Goal: Information Seeking & Learning: Learn about a topic

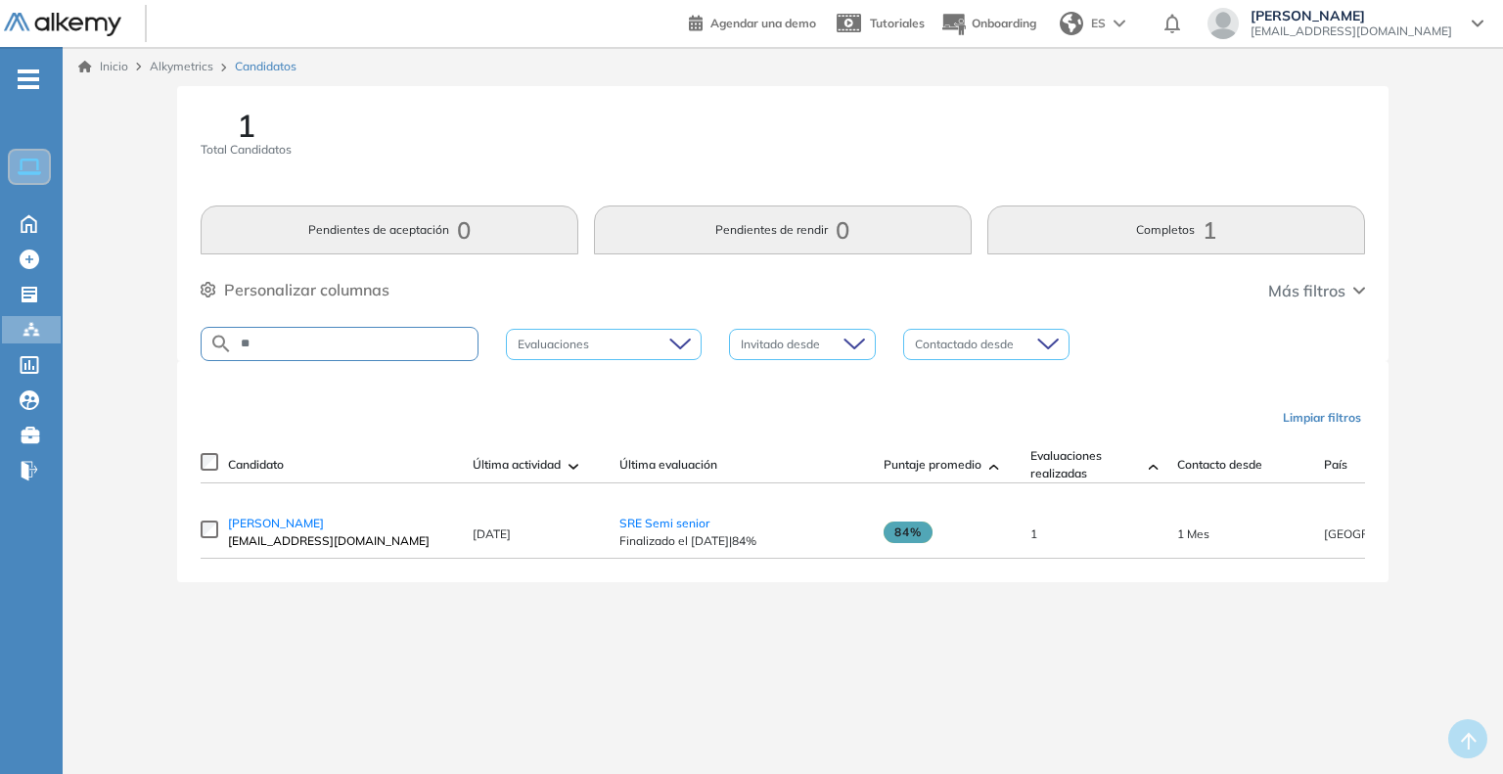
type input "*"
type input "******"
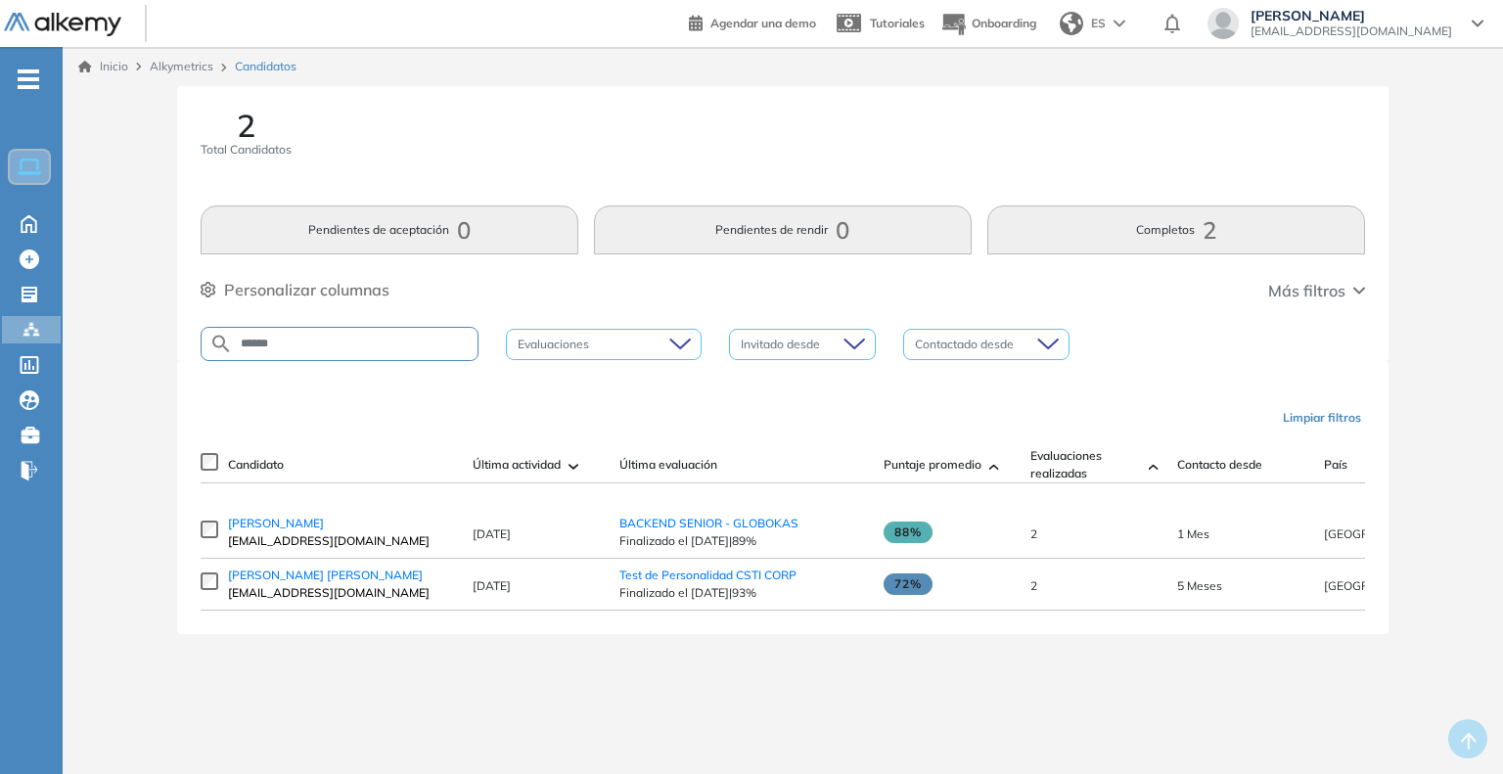
click at [272, 539] on span "jaimealfarosalazar@gmail.com" at bounding box center [340, 541] width 225 height 18
click at [271, 530] on span "Jaime Alfaro" at bounding box center [276, 523] width 96 height 15
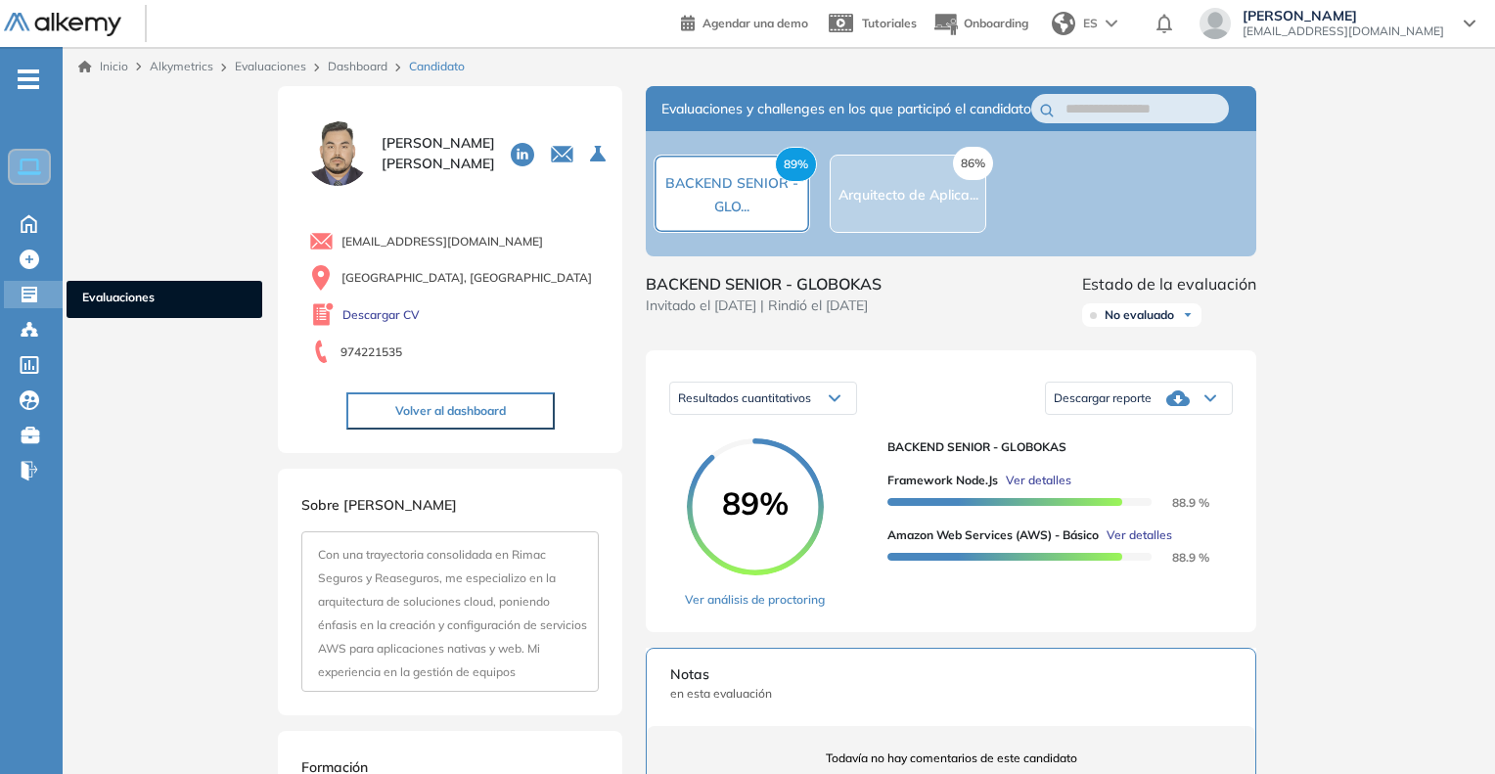
click at [91, 292] on span "Evaluaciones" at bounding box center [164, 300] width 164 height 22
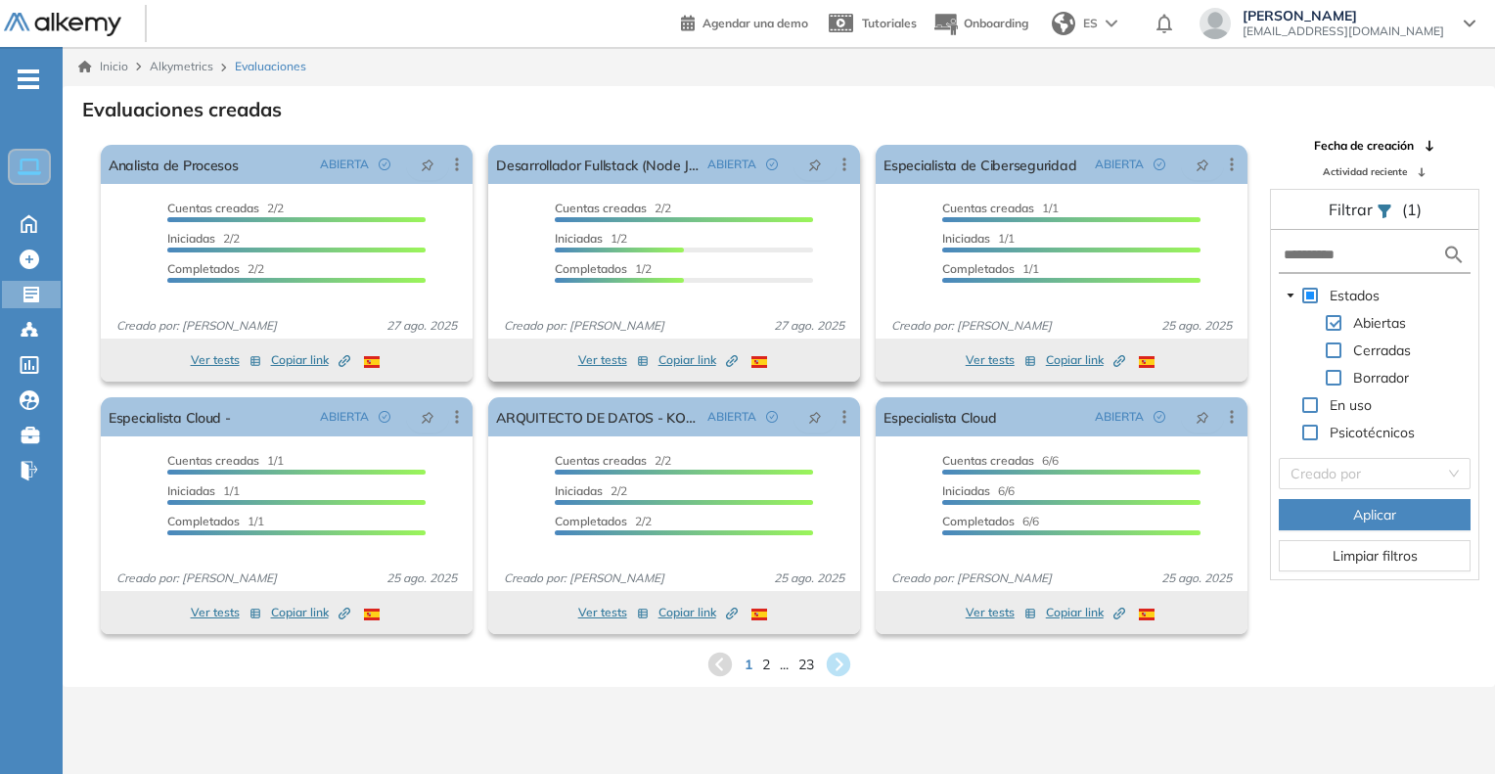
click at [737, 358] on div "Ver tests Copiar link Created by potrace 1.16, written by Peter Selinger 2001-2…" at bounding box center [674, 359] width 352 height 23
click at [730, 360] on icon "Created by potrace 1.16, written by [PERSON_NAME] [DATE]-[DATE]" at bounding box center [732, 361] width 12 height 12
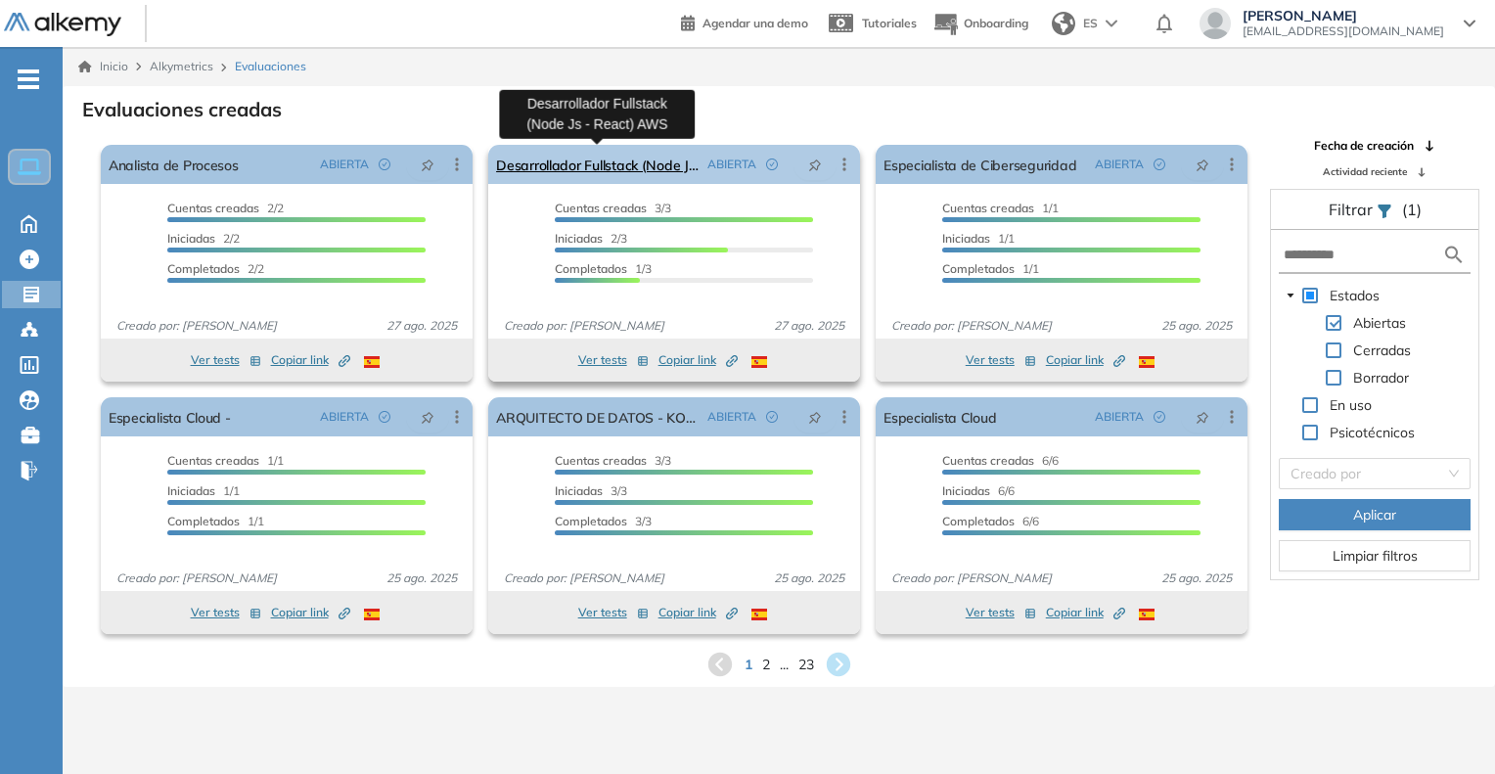
click at [595, 163] on link "Desarrollador Fullstack (Node Js - React) AWS" at bounding box center [597, 164] width 203 height 39
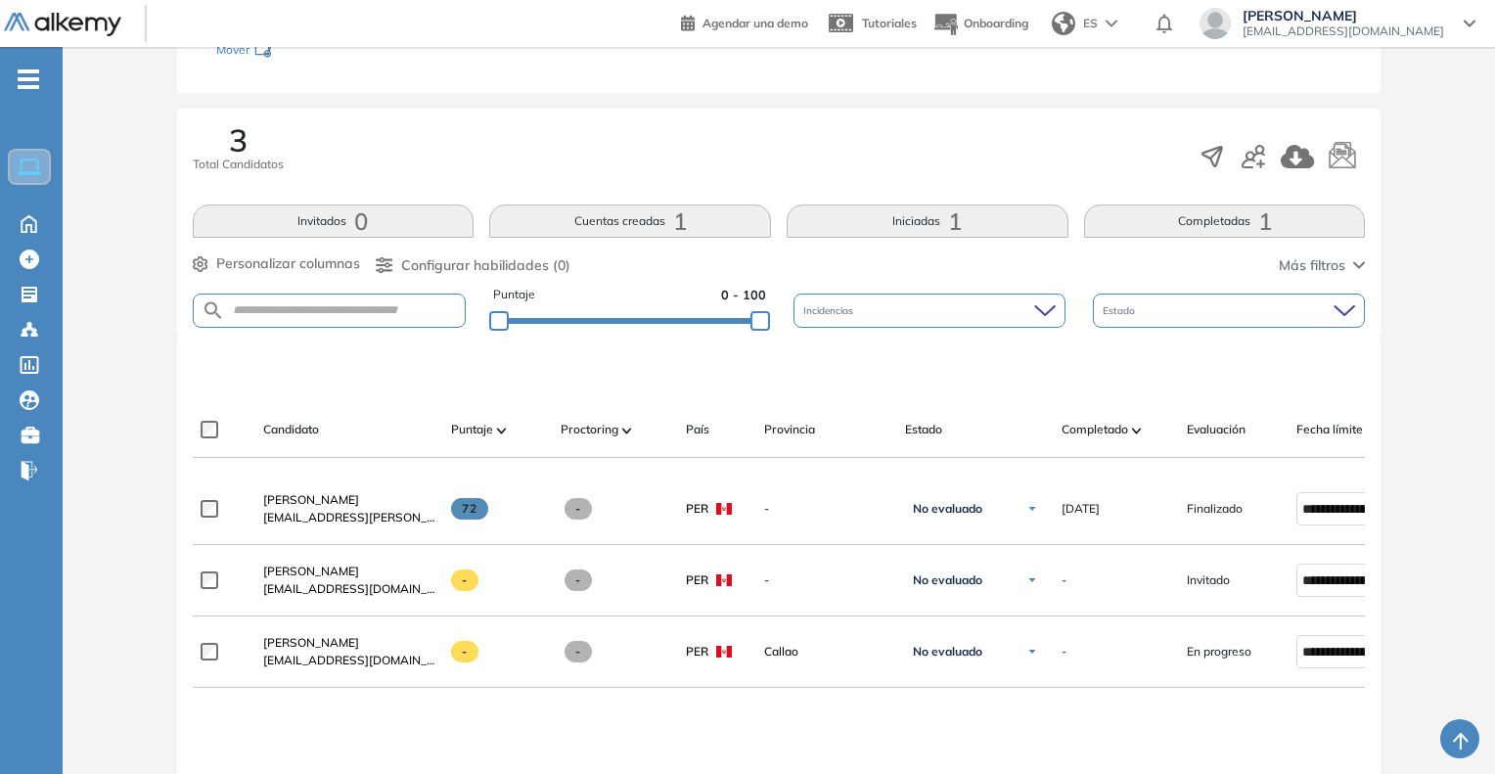
scroll to position [293, 0]
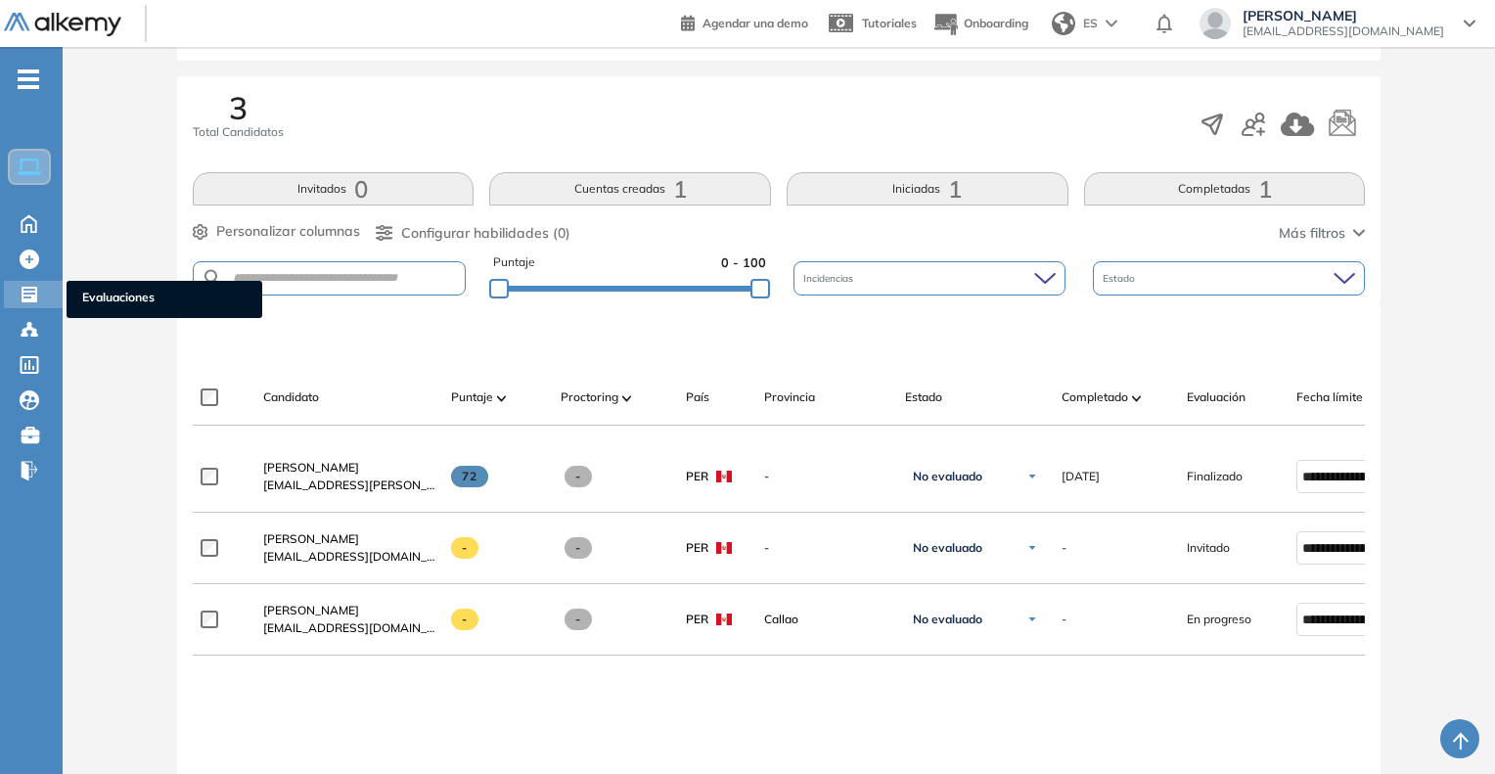
click at [113, 285] on ul "Evaluaciones" at bounding box center [165, 299] width 196 height 37
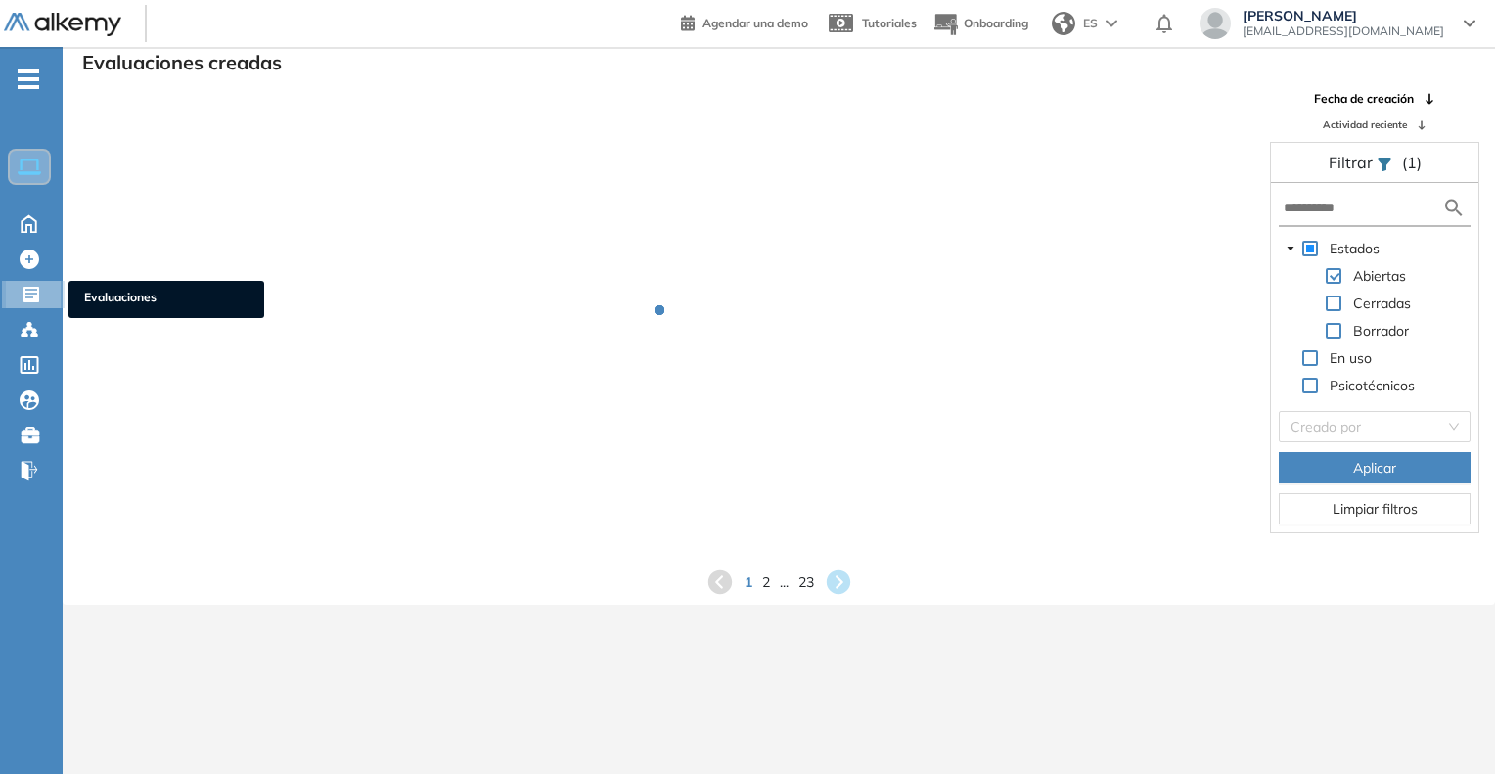
scroll to position [47, 0]
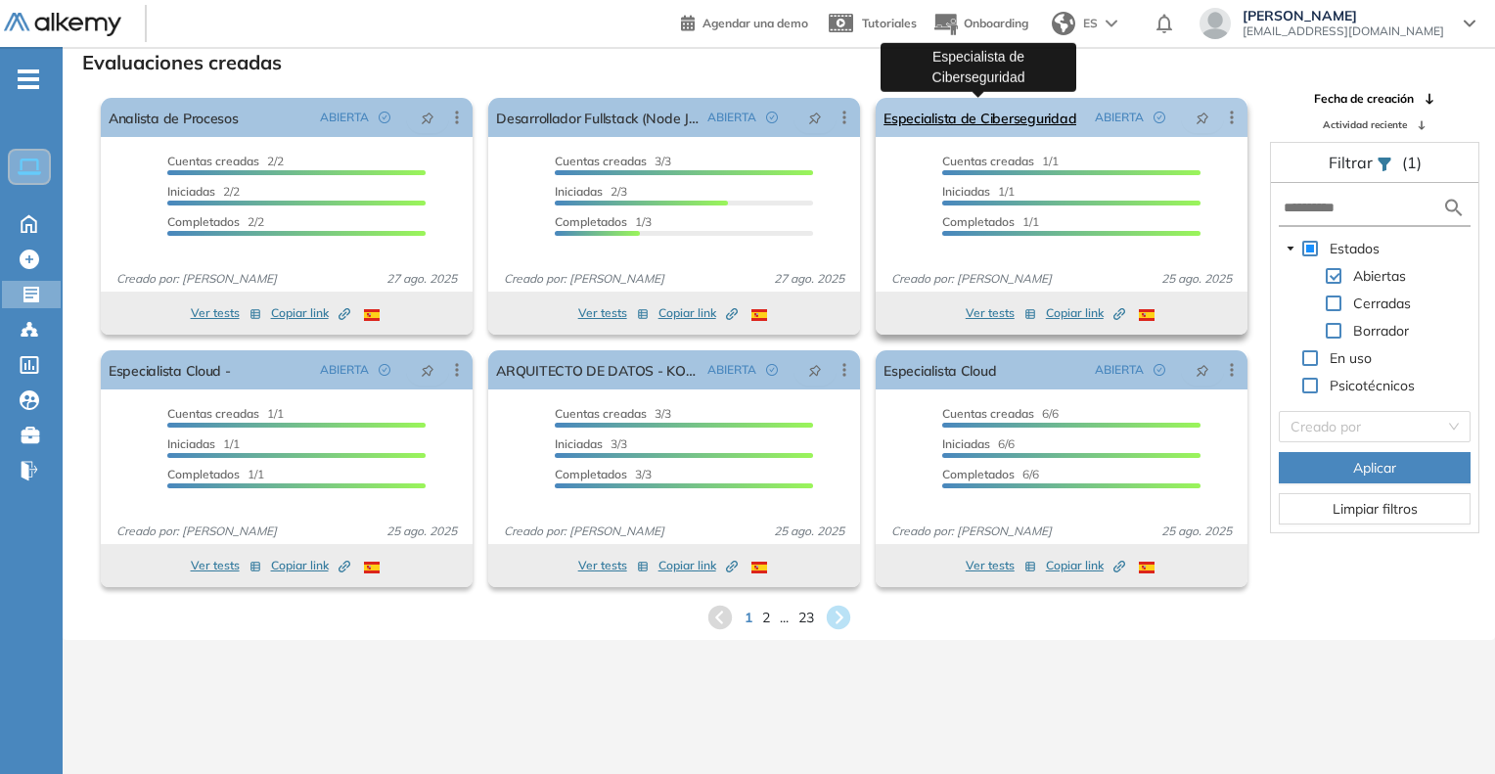
click at [1013, 124] on link "Especialista de Ciberseguridad" at bounding box center [979, 117] width 193 height 39
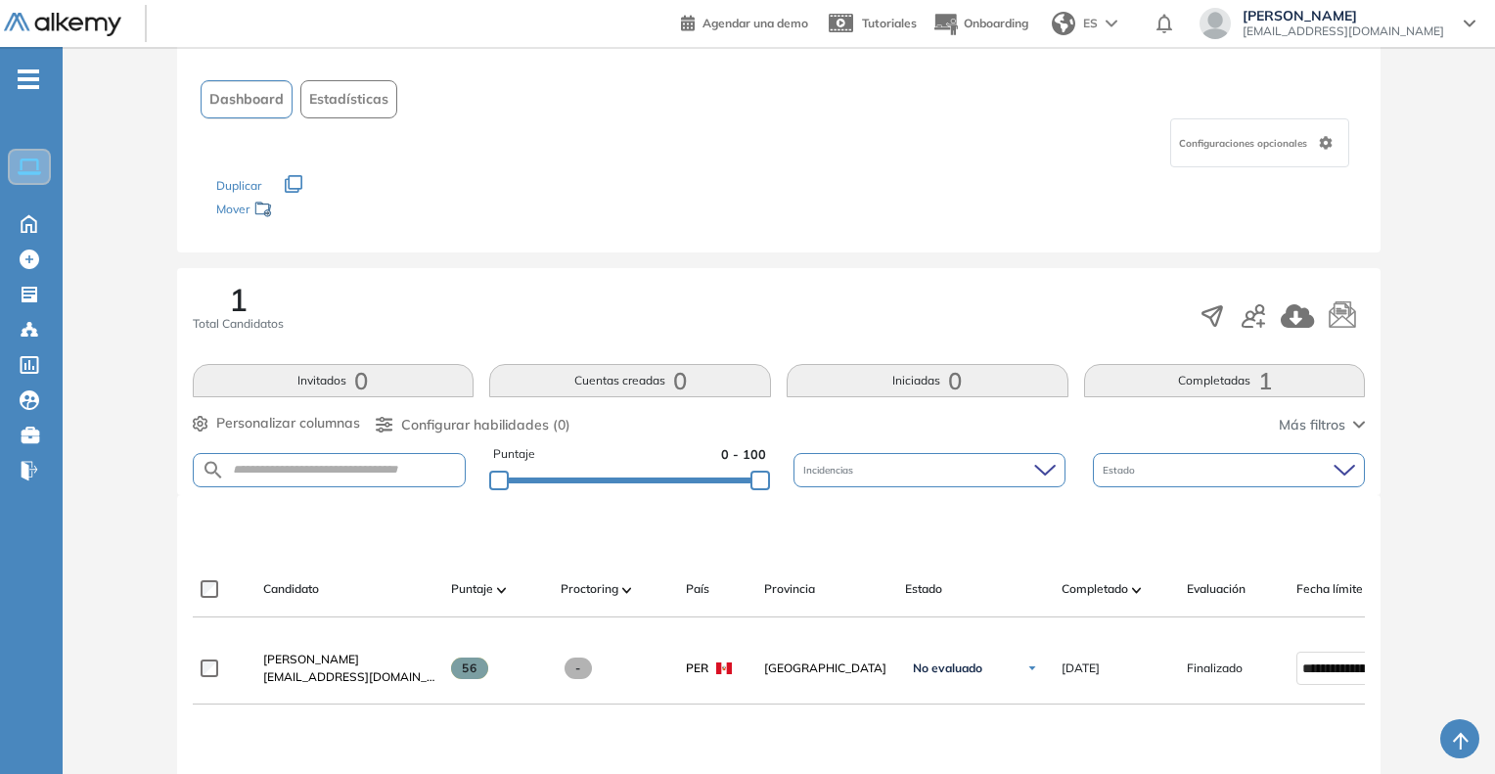
scroll to position [196, 0]
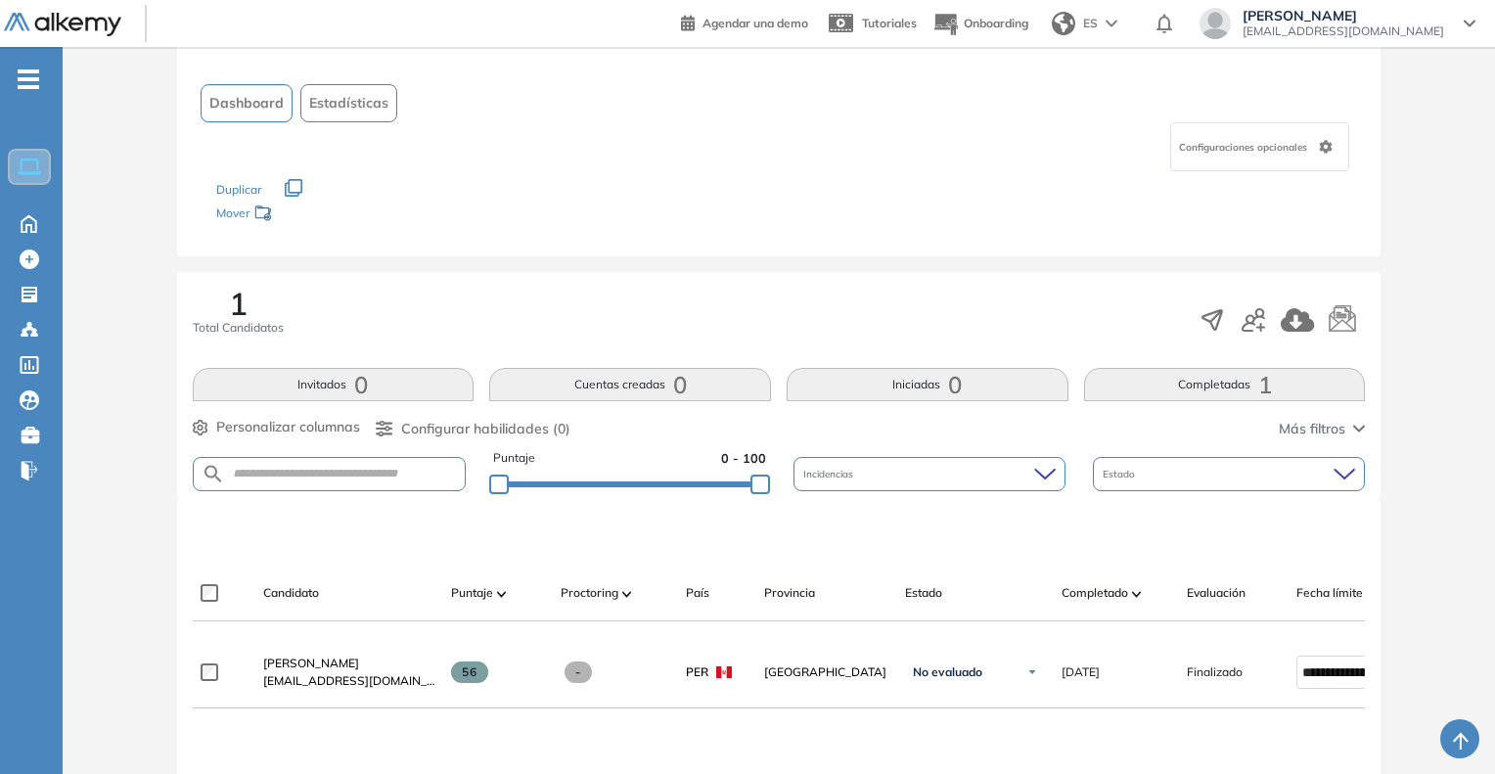
scroll to position [98, 0]
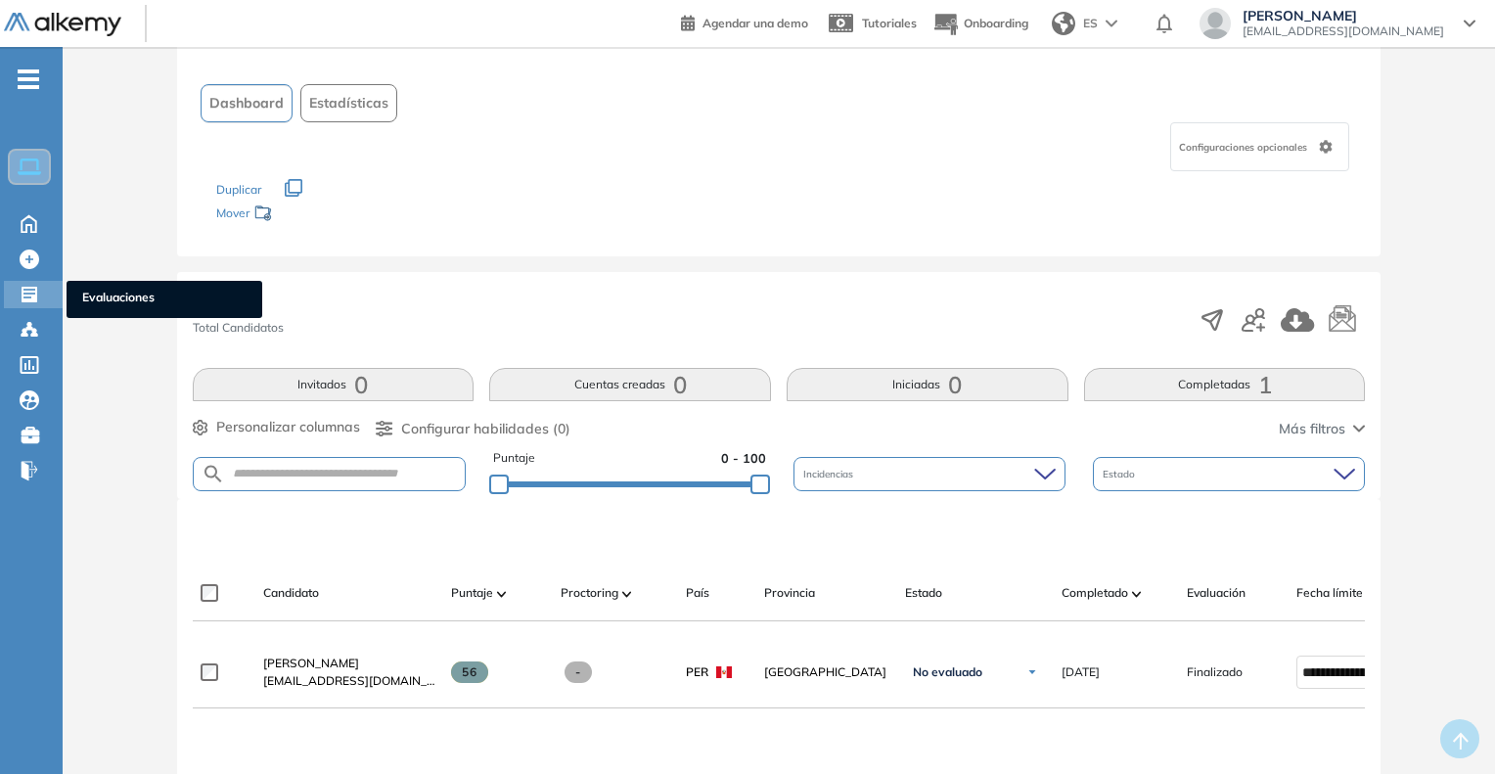
click at [112, 293] on span "Evaluaciones" at bounding box center [164, 300] width 164 height 22
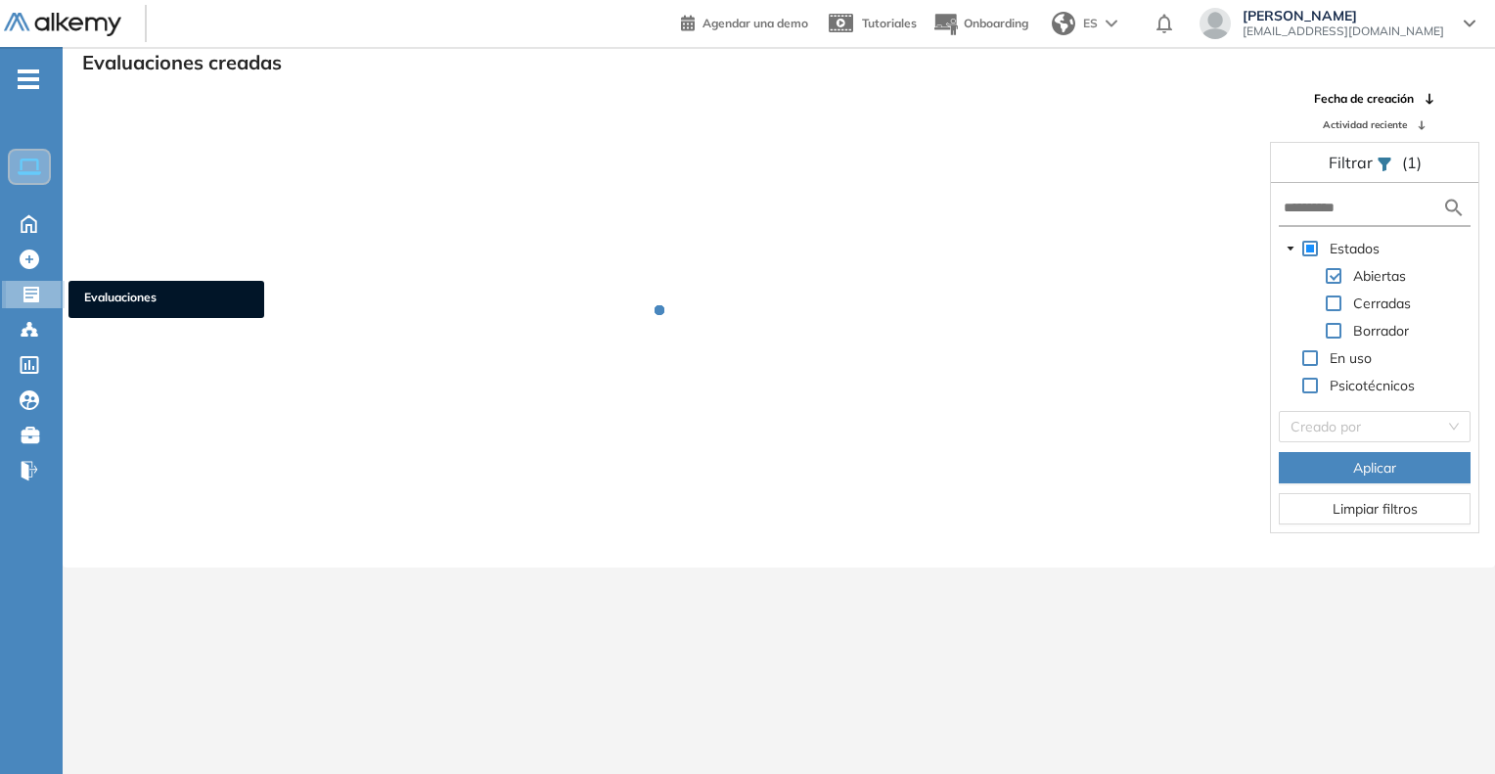
scroll to position [47, 0]
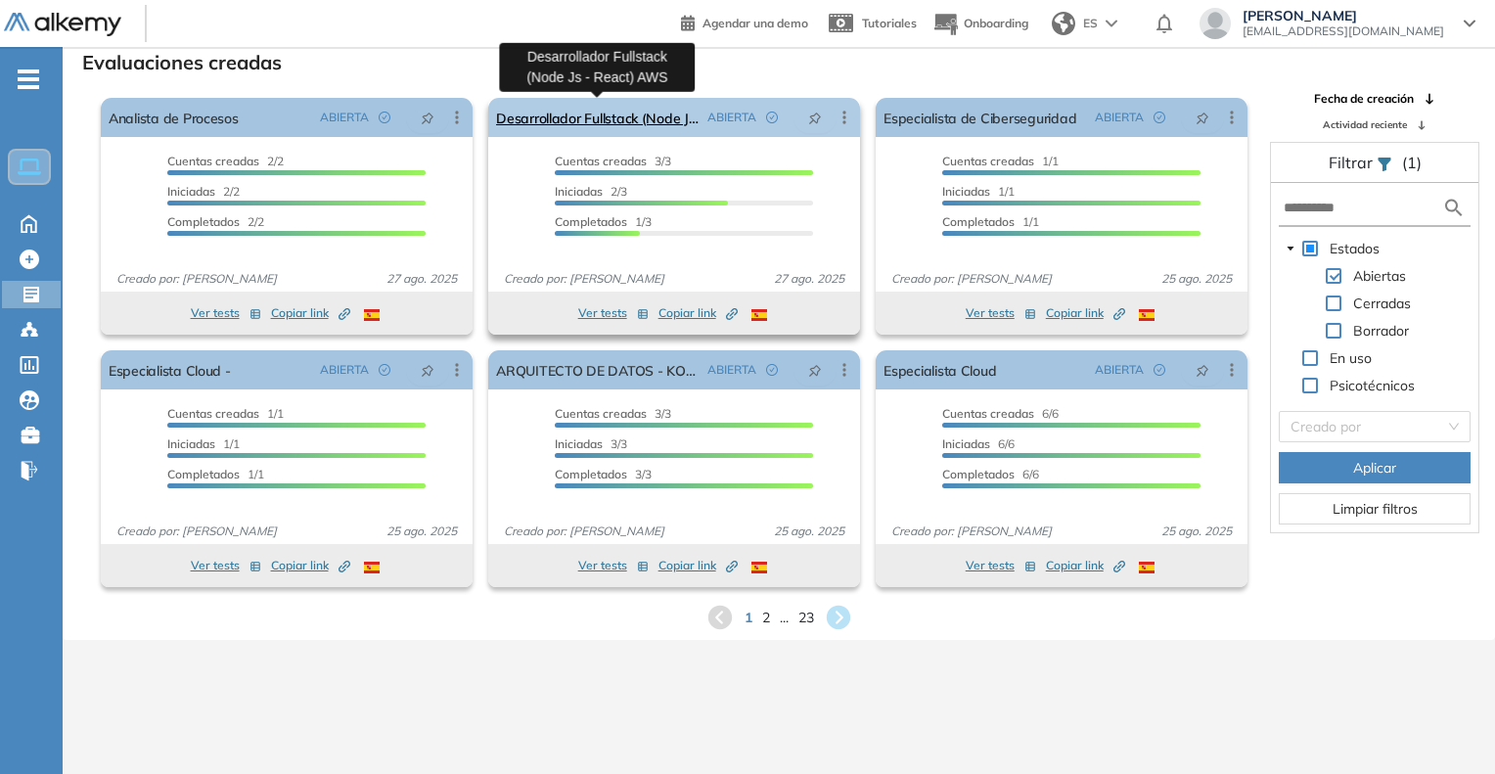
click at [604, 125] on link "Desarrollador Fullstack (Node Js - React) AWS" at bounding box center [597, 117] width 203 height 39
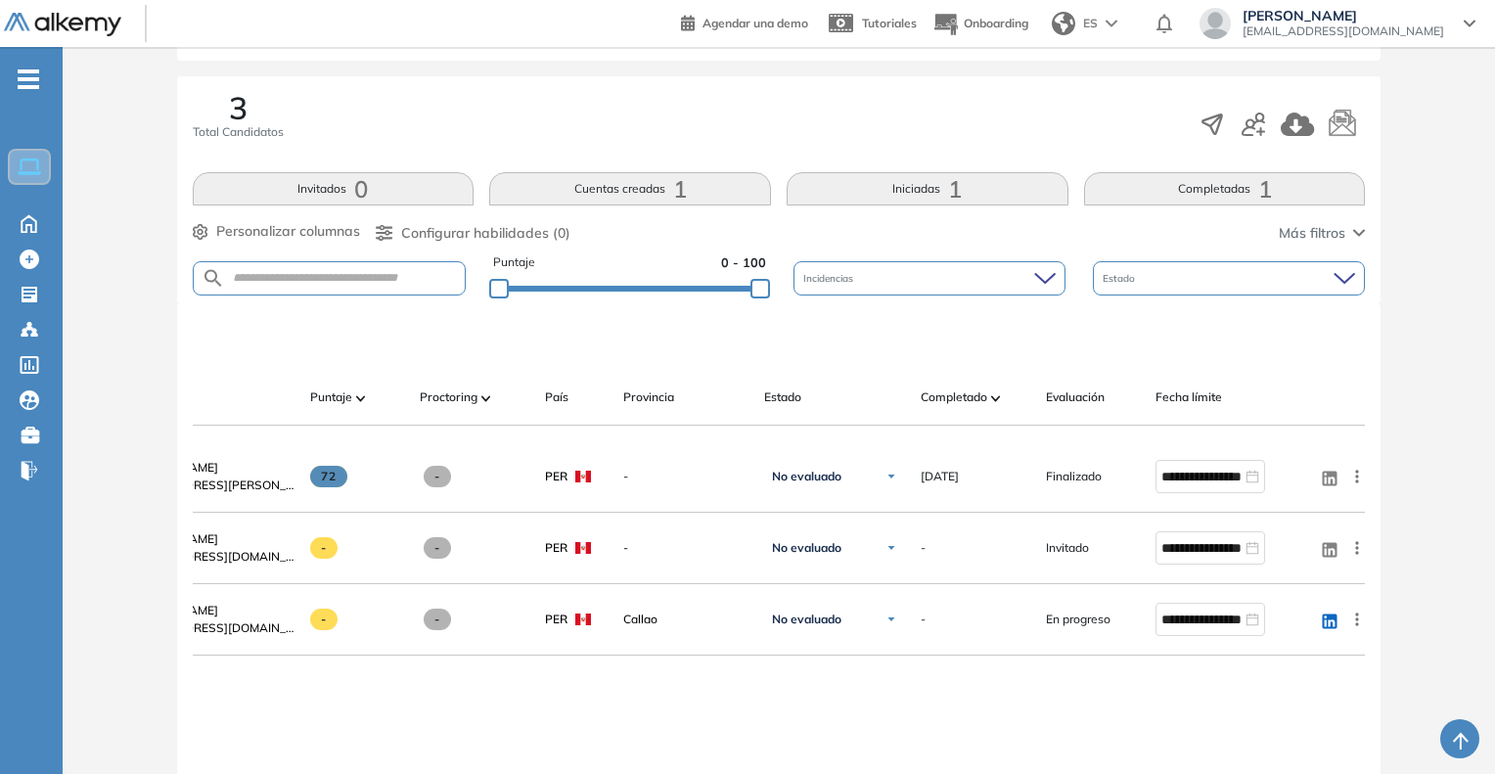
scroll to position [0, 125]
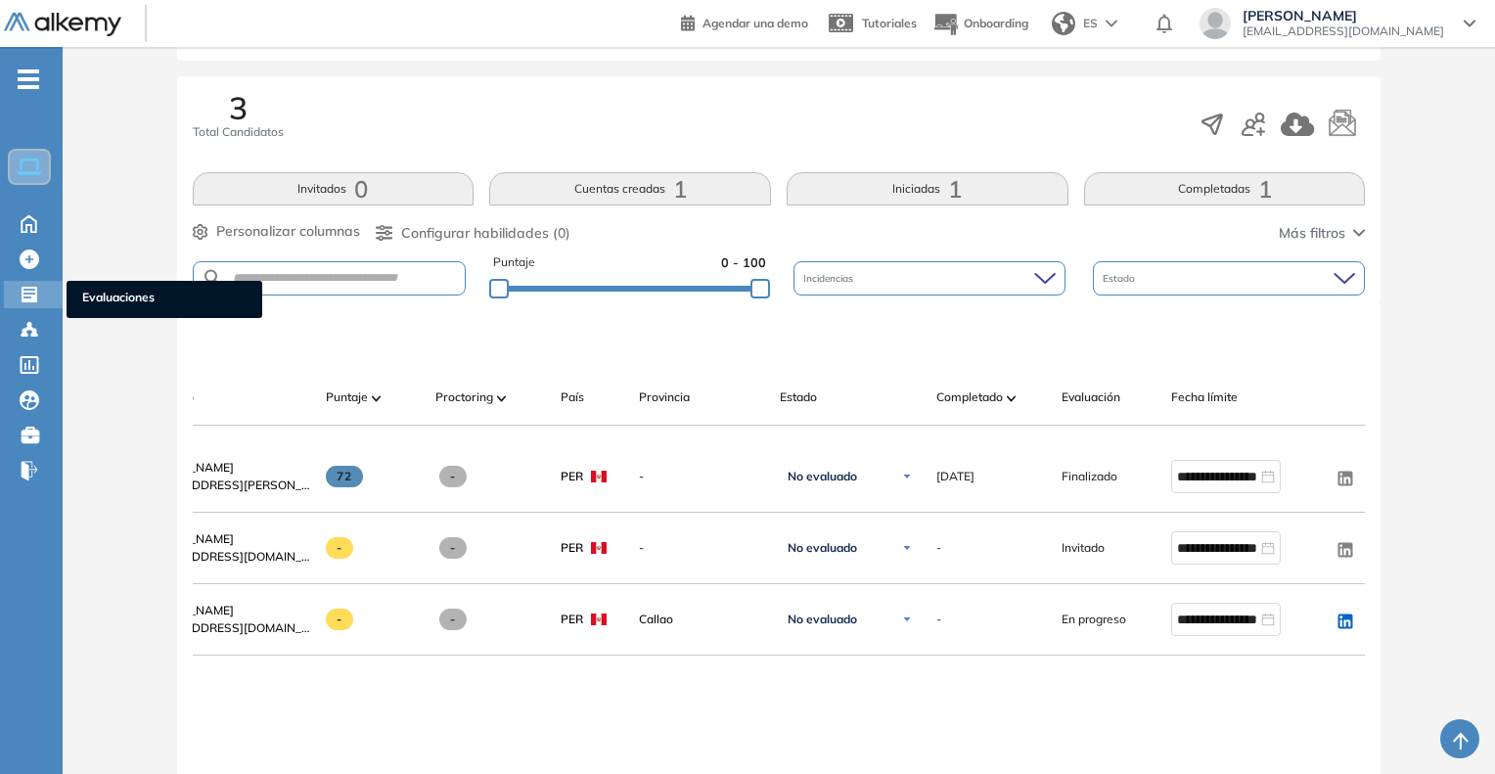
click at [112, 296] on span "Evaluaciones" at bounding box center [164, 300] width 164 height 22
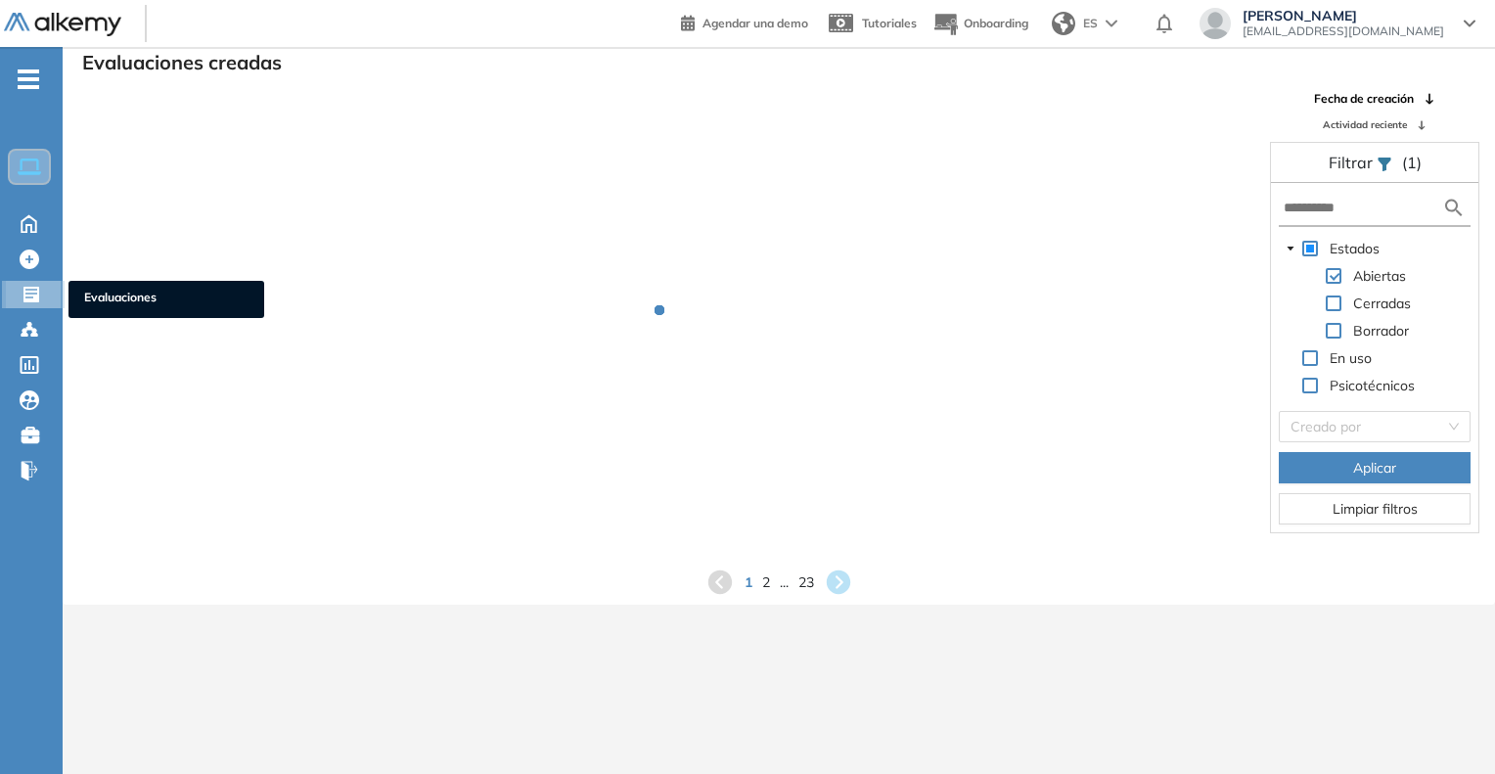
scroll to position [47, 0]
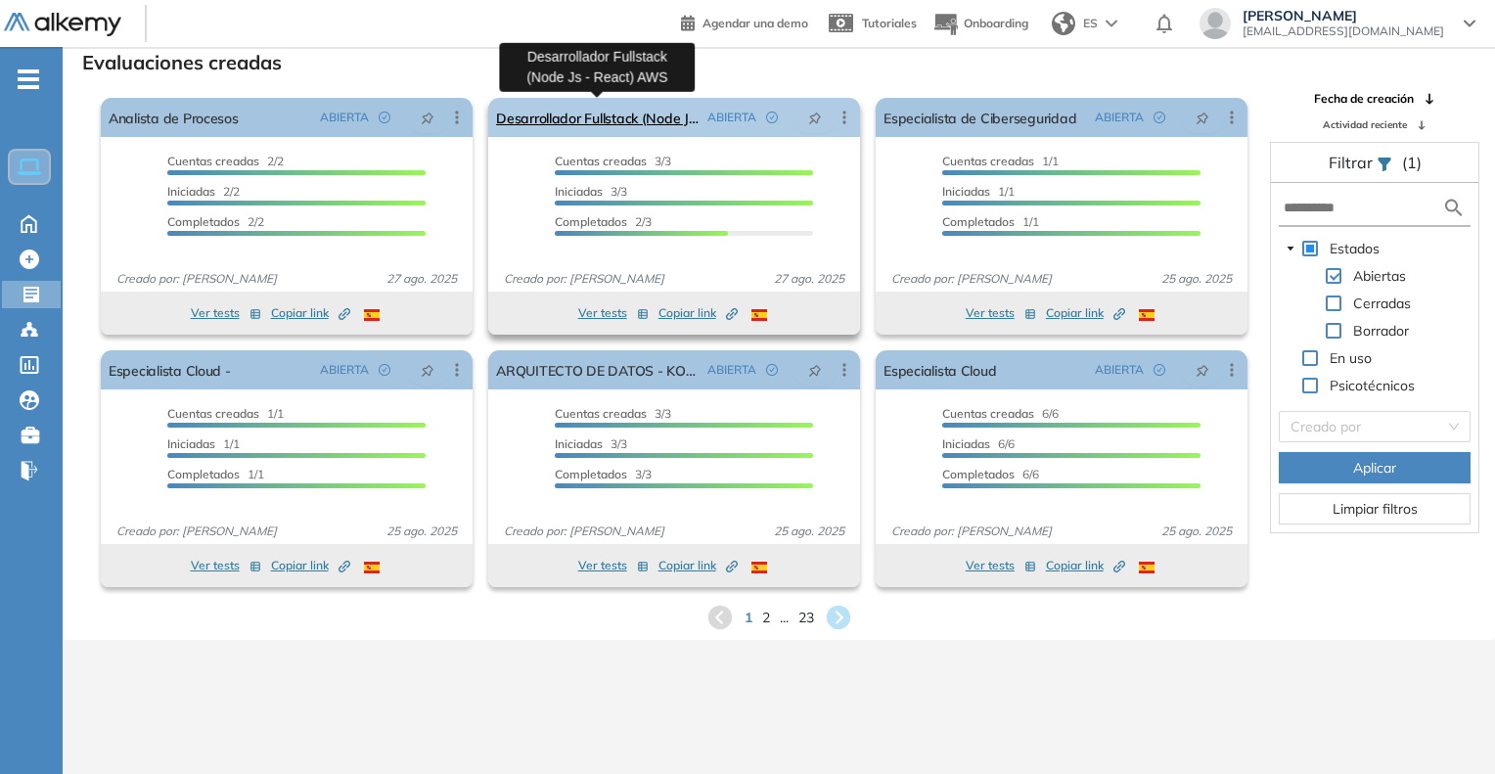
click at [561, 109] on link "Desarrollador Fullstack (Node Js - React) AWS" at bounding box center [597, 117] width 203 height 39
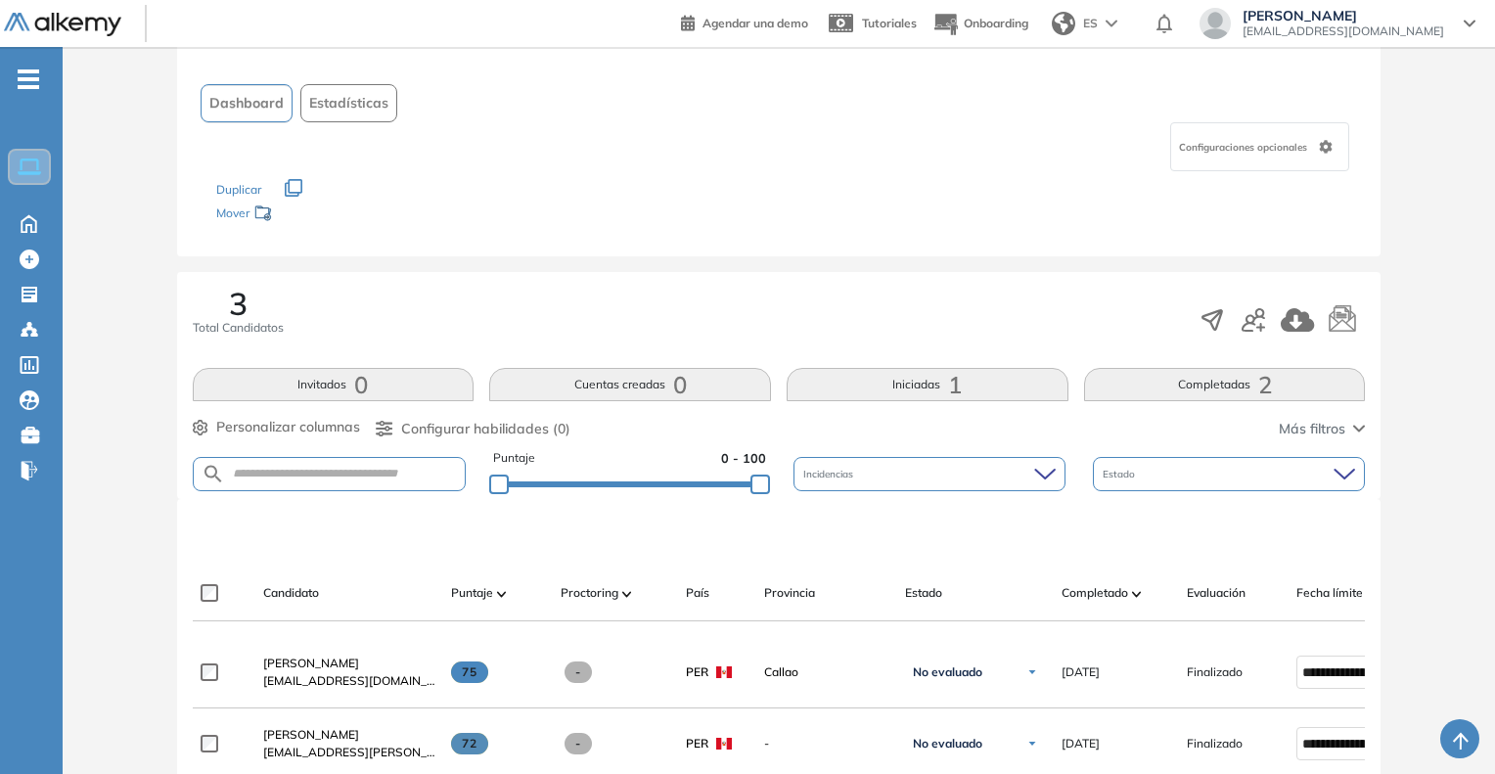
scroll to position [196, 0]
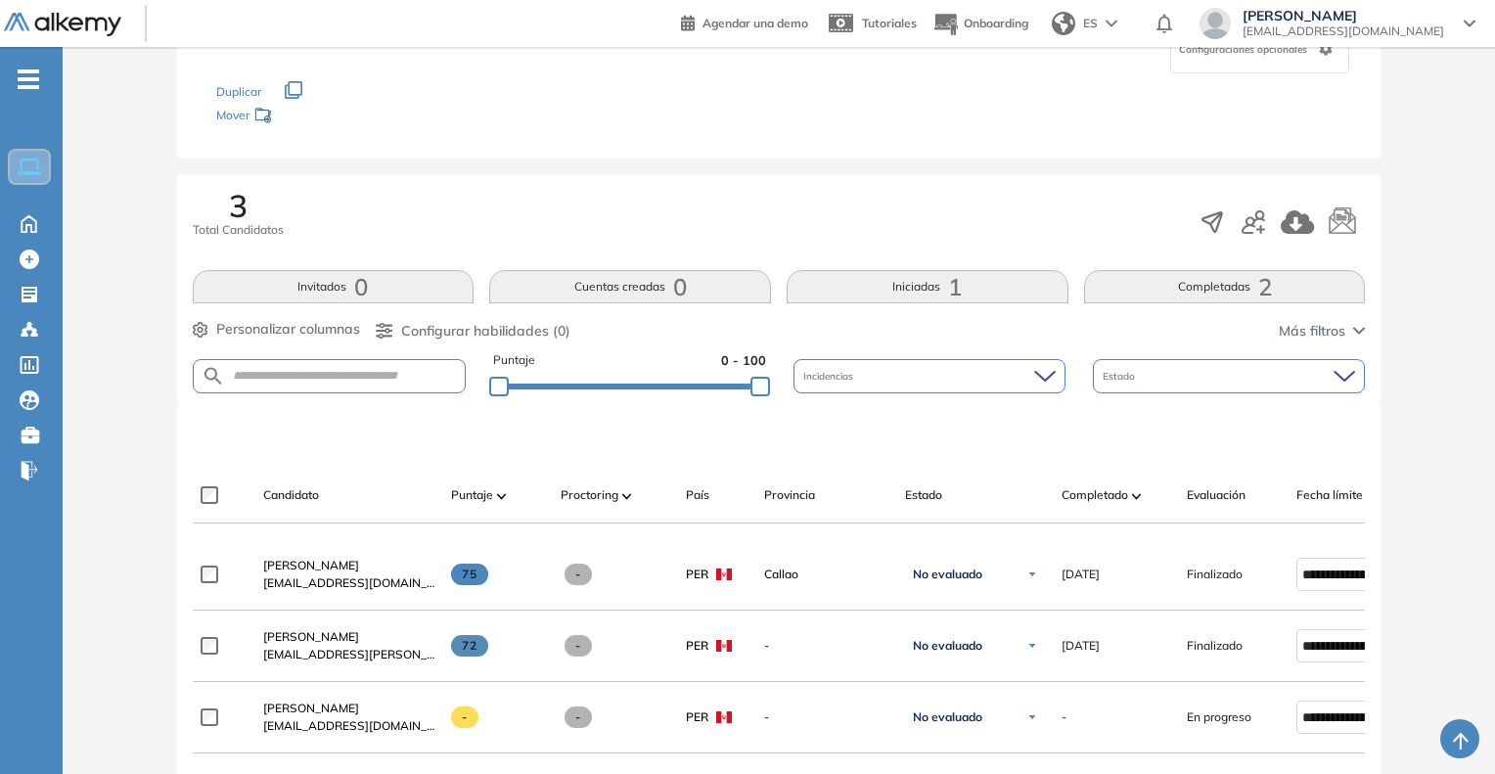
click at [1436, 435] on div "Evaluación : Desarrollador Fullstack (Node Js - React) AWS Abierta Ver evaluaci…" at bounding box center [778, 513] width 1416 height 1246
